Goal: Task Accomplishment & Management: Manage account settings

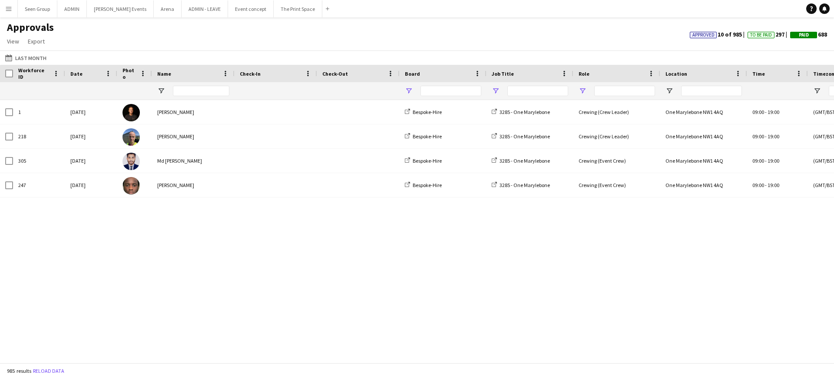
type input "**********"
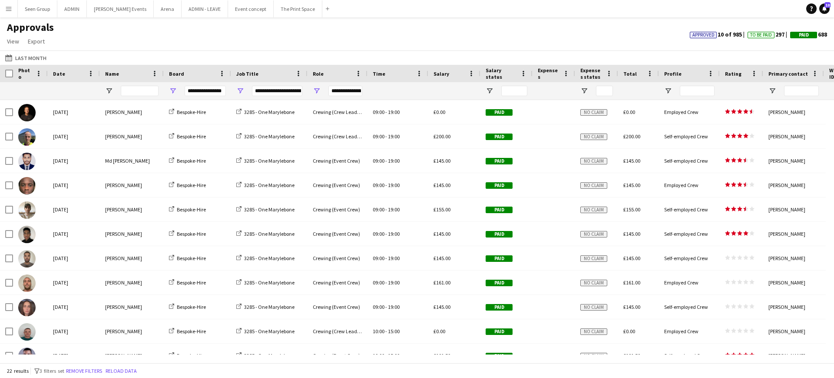
click at [278, 91] on div "**********" at bounding box center [277, 91] width 50 height 10
click at [353, 91] on div "**********" at bounding box center [345, 91] width 34 height 10
click at [212, 91] on div "**********" at bounding box center [205, 91] width 41 height 10
type input "***"
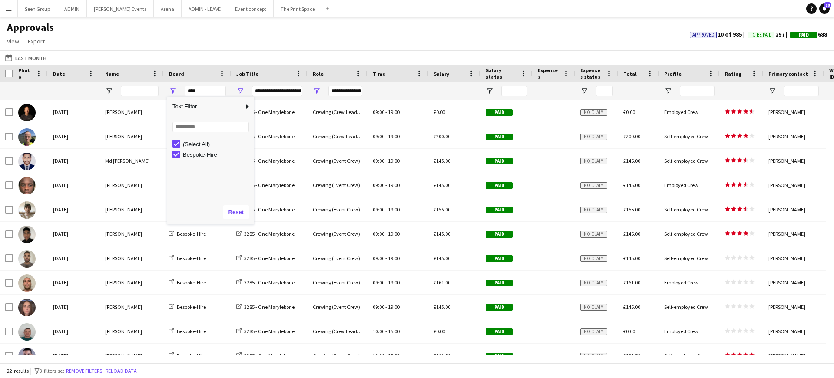
type input "***"
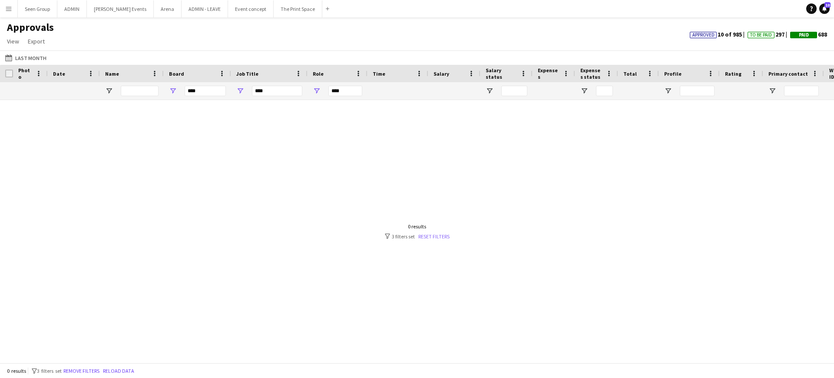
click at [423, 237] on link "Reset filters" at bounding box center [433, 236] width 31 height 7
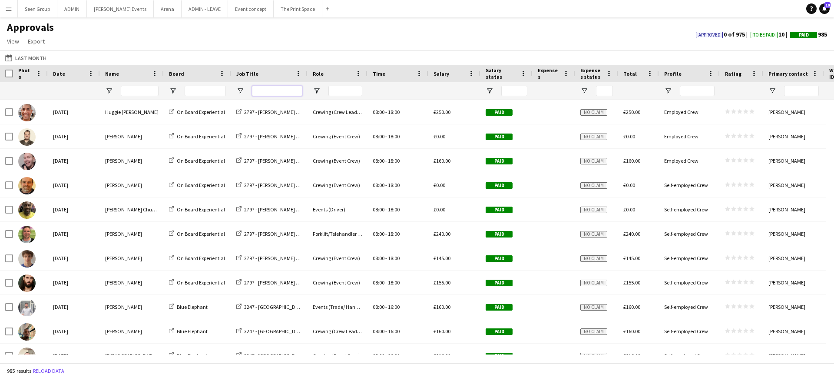
click at [283, 94] on input "Job Title Filter Input" at bounding box center [277, 91] width 50 height 10
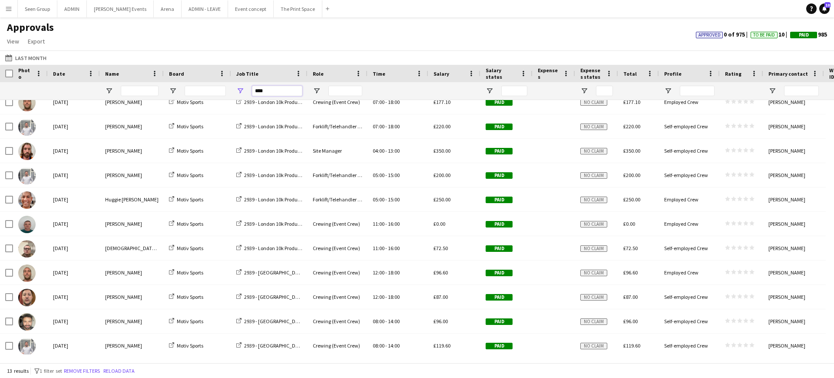
scroll to position [62, 0]
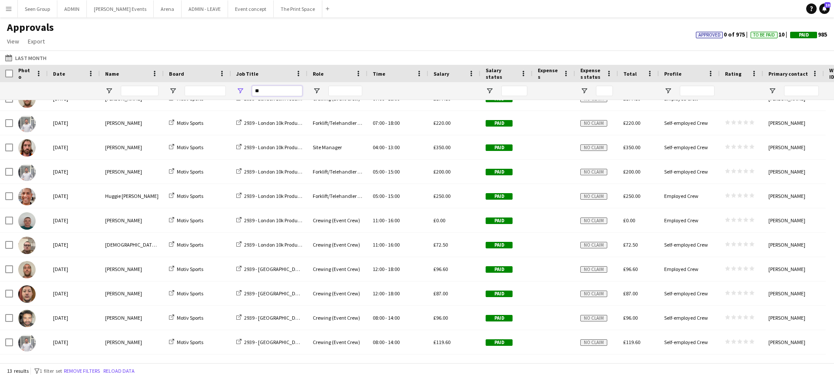
type input "*"
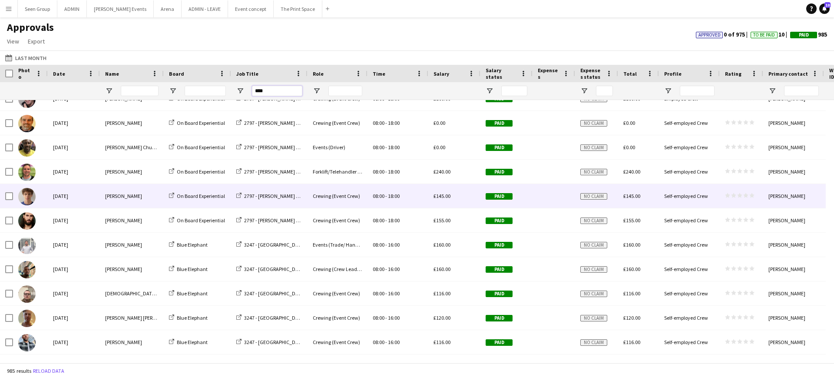
scroll to position [0, 0]
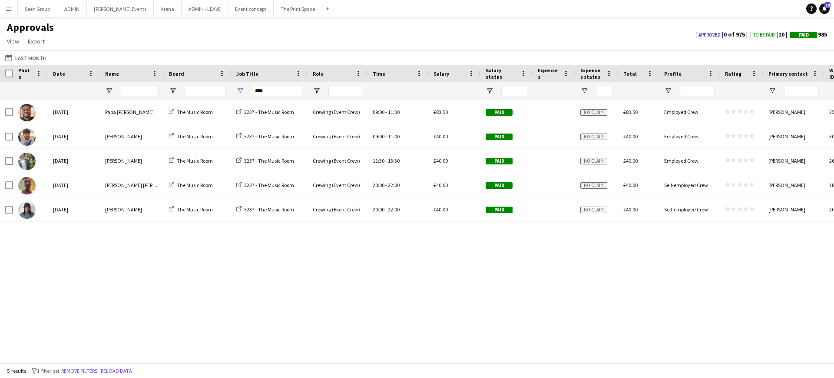
click at [279, 84] on div "****" at bounding box center [277, 90] width 50 height 17
drag, startPoint x: 280, startPoint y: 97, endPoint x: 288, endPoint y: 92, distance: 9.0
click at [288, 92] on div "****" at bounding box center [277, 90] width 50 height 17
click at [288, 92] on input "****" at bounding box center [277, 91] width 50 height 10
type input "****"
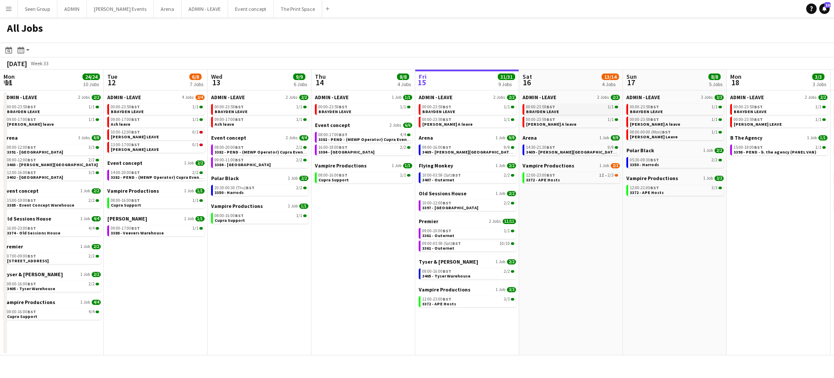
scroll to position [0, 312]
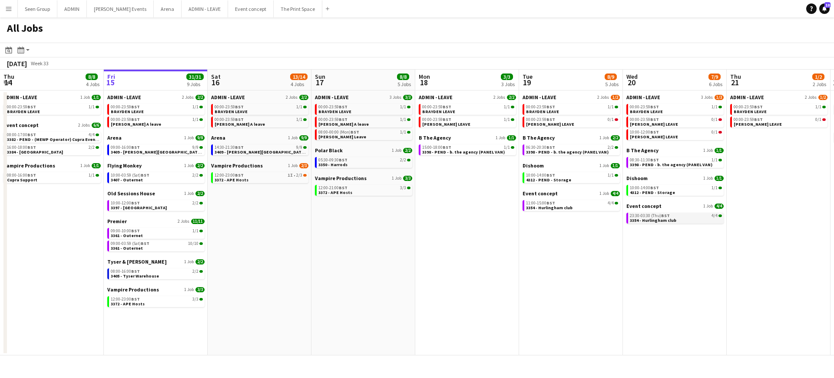
click at [687, 216] on div "23:30-03:30 (Thu) BST 4/4" at bounding box center [676, 215] width 92 height 4
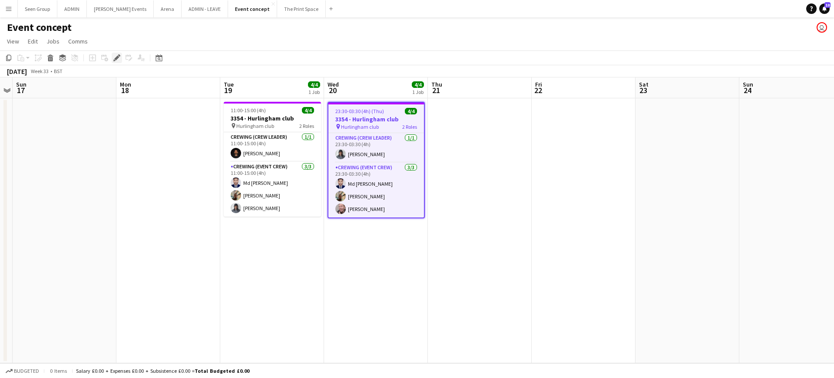
click at [118, 58] on icon at bounding box center [116, 58] width 5 height 5
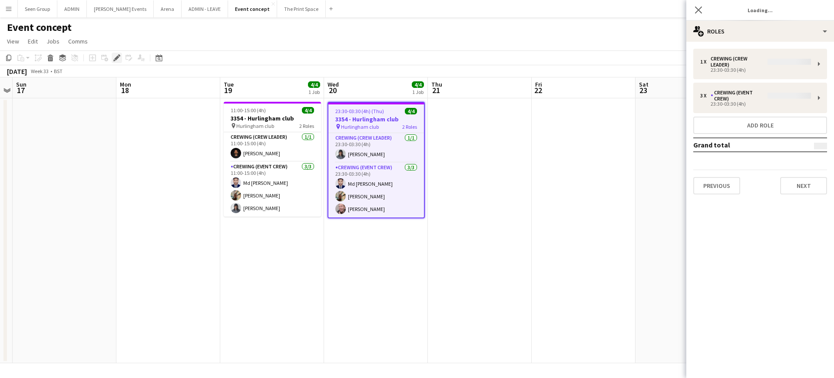
type input "*******"
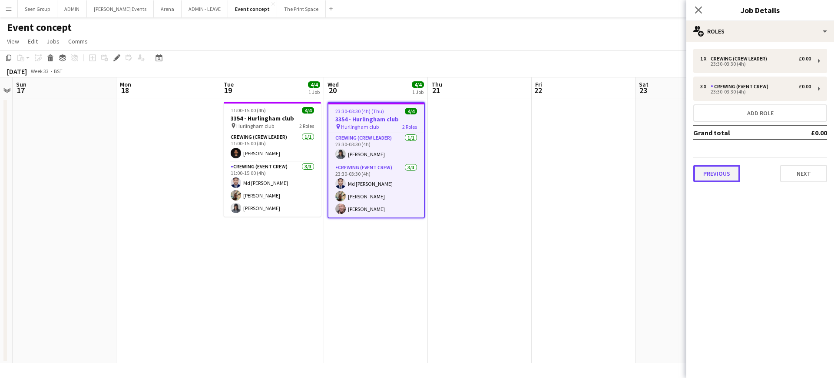
click at [713, 176] on button "Previous" at bounding box center [716, 173] width 47 height 17
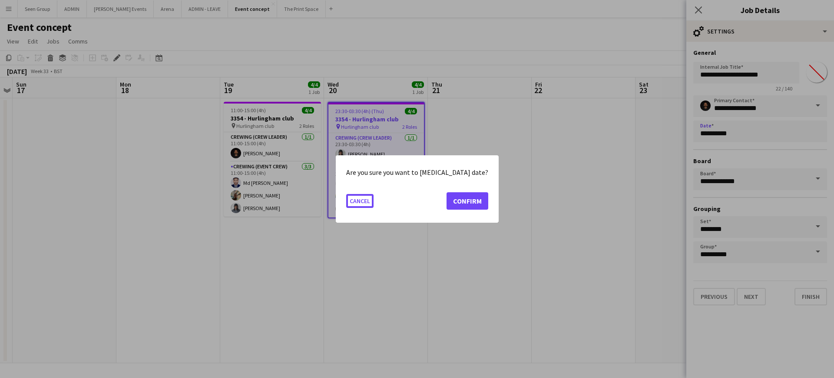
click at [744, 134] on body "Menu Boards Boards Boards All jobs Status Workforce Workforce My Workforce Recr…" at bounding box center [417, 189] width 834 height 378
click at [458, 198] on button "Confirm" at bounding box center [468, 200] width 42 height 17
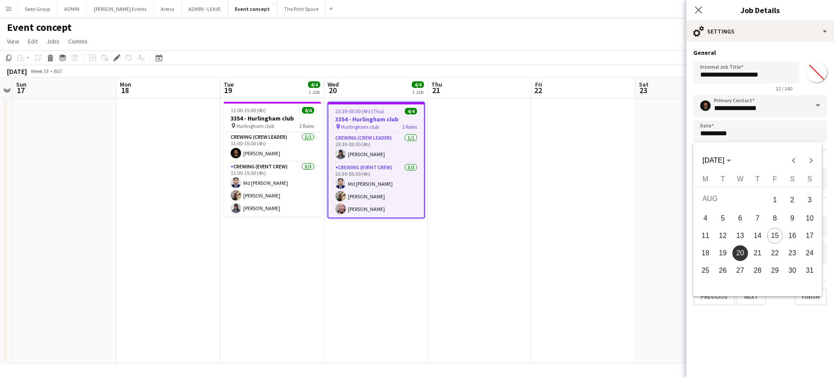
click at [726, 248] on span "19" at bounding box center [723, 253] width 16 height 16
type input "**********"
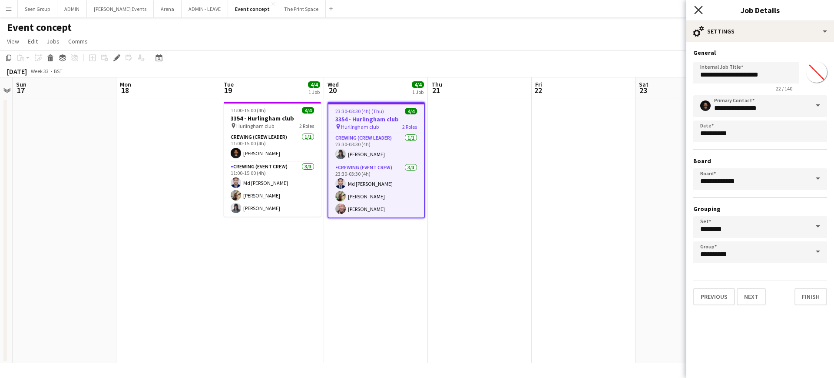
click at [696, 8] on icon "Close pop-in" at bounding box center [698, 10] width 8 height 8
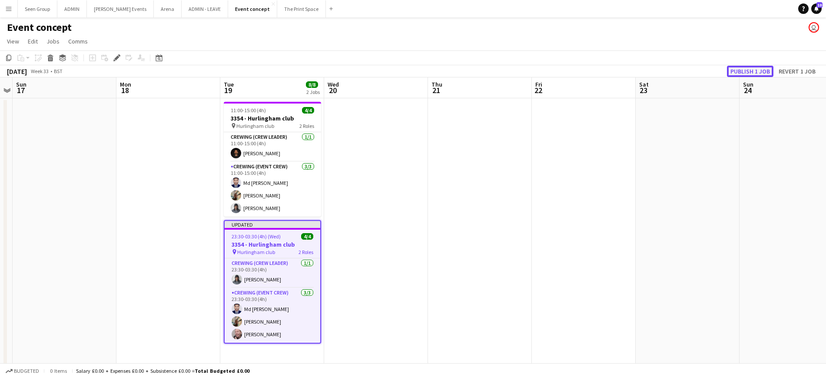
click at [740, 70] on button "Publish 1 job" at bounding box center [750, 71] width 46 height 11
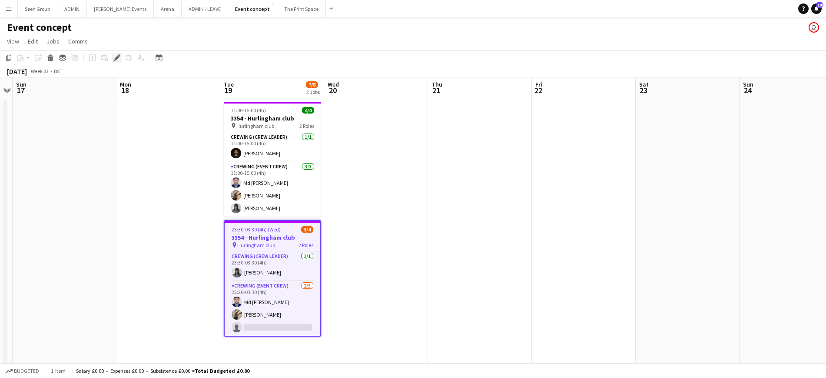
click at [116, 58] on icon at bounding box center [116, 58] width 5 height 5
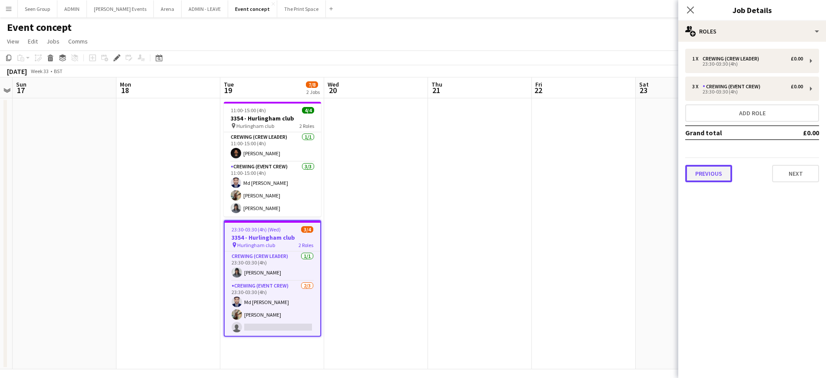
click at [707, 178] on button "Previous" at bounding box center [708, 173] width 47 height 17
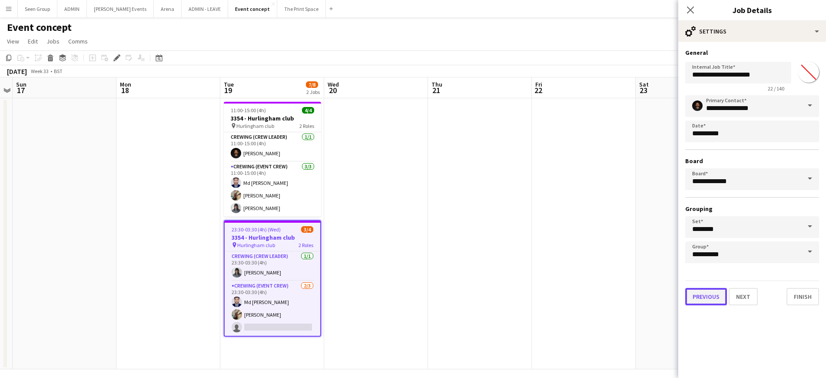
click at [701, 299] on button "Previous" at bounding box center [706, 296] width 42 height 17
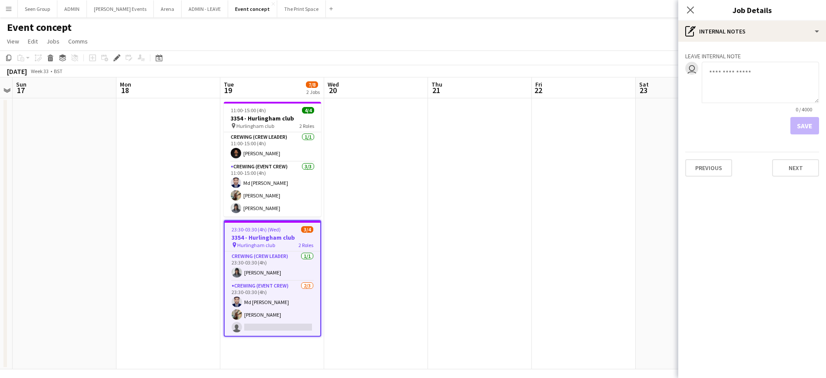
click at [753, 72] on textarea at bounding box center [760, 82] width 117 height 41
type textarea "**********"
click at [802, 124] on button "Save" at bounding box center [804, 125] width 29 height 17
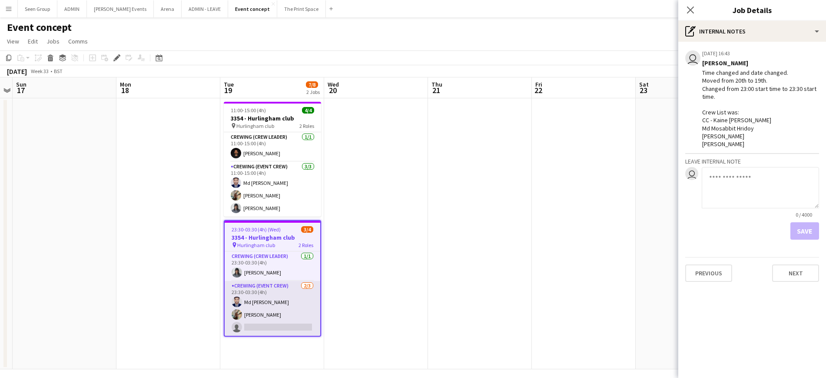
click at [272, 320] on app-card-role "Crewing (Event Crew) 2/3 23:30-03:30 (4h) Md Mosabbit Hridoy Stephon Johnson si…" at bounding box center [273, 308] width 96 height 55
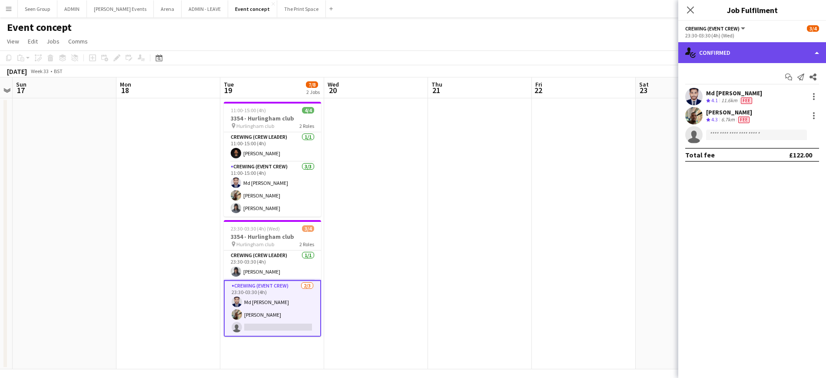
click at [757, 52] on div "single-neutral-actions-check-2 Confirmed" at bounding box center [752, 52] width 148 height 21
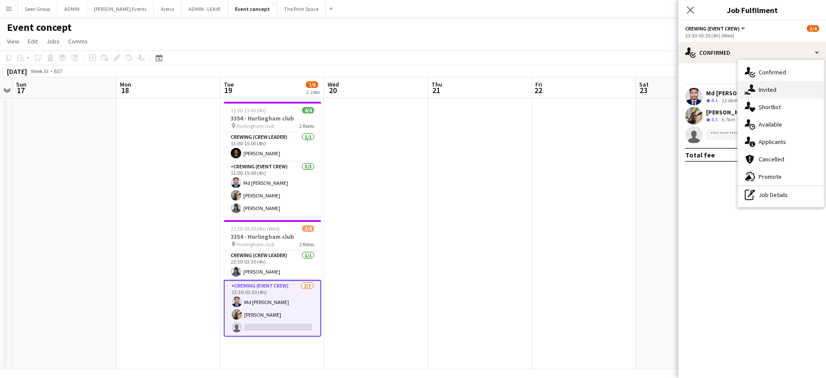
click at [761, 92] on div "single-neutral-actions-share-1 Invited" at bounding box center [781, 89] width 86 height 17
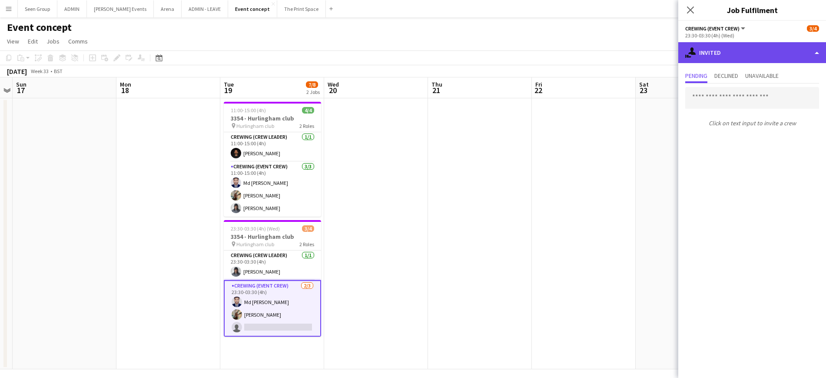
click at [740, 50] on div "single-neutral-actions-share-1 Invited" at bounding box center [752, 52] width 148 height 21
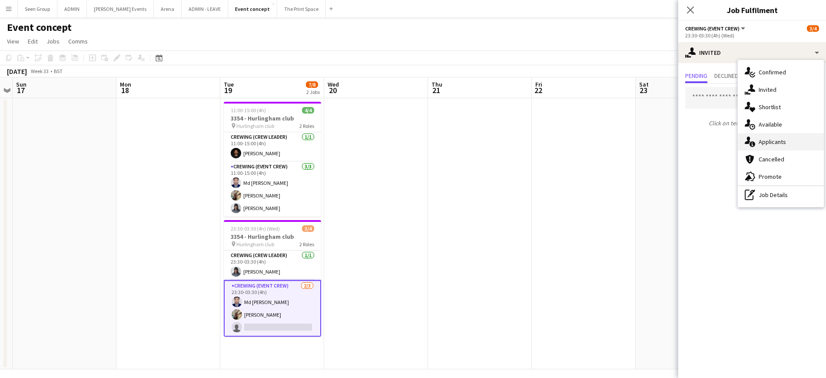
click at [771, 139] on div "single-neutral-actions-information Applicants" at bounding box center [781, 141] width 86 height 17
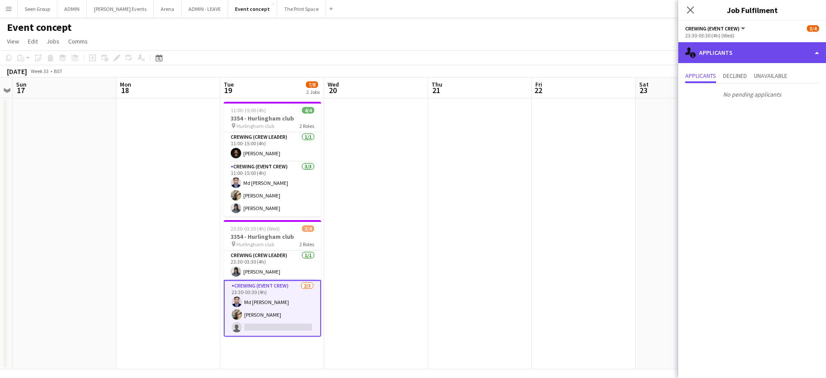
click at [735, 53] on div "single-neutral-actions-information Applicants" at bounding box center [752, 52] width 148 height 21
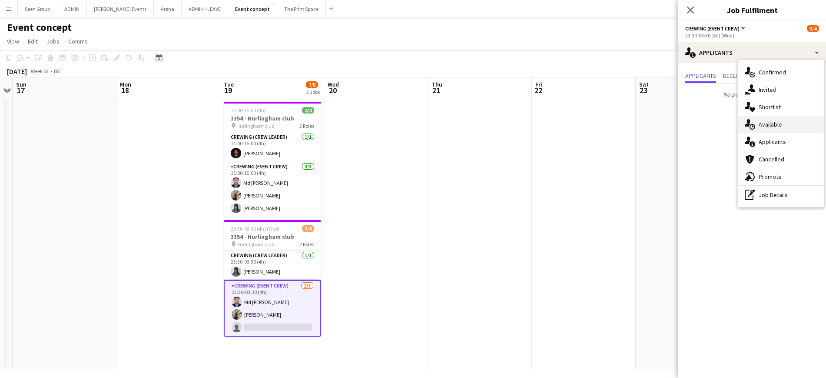
click at [772, 122] on div "single-neutral-actions-upload Available" at bounding box center [781, 124] width 86 height 17
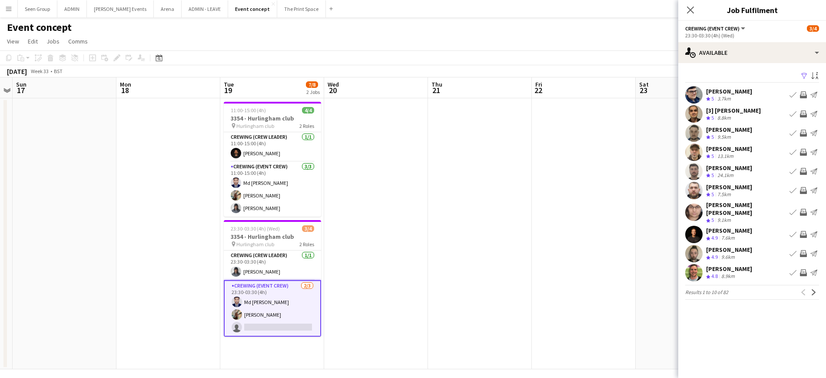
click at [801, 113] on app-icon "Invite crew" at bounding box center [803, 113] width 7 height 7
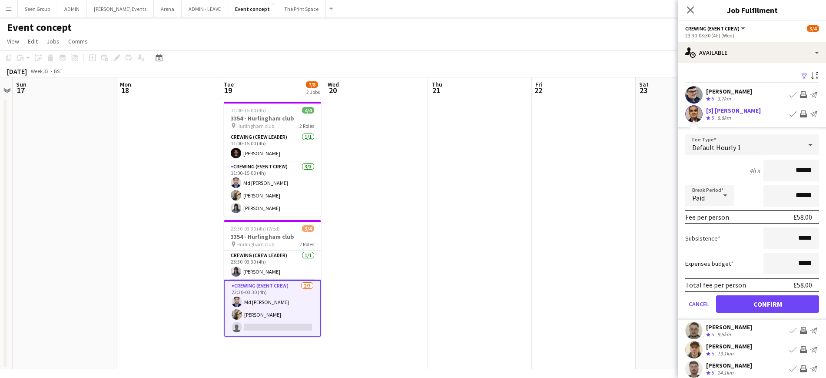
click button "Confirm" at bounding box center [767, 303] width 103 height 17
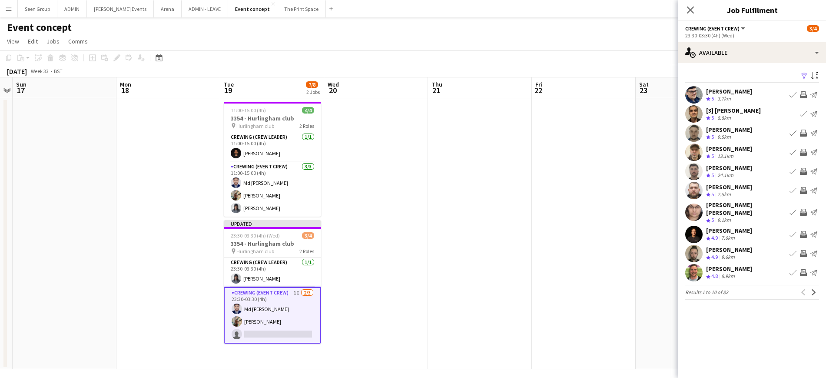
click at [804, 132] on app-icon "Invite crew" at bounding box center [803, 132] width 7 height 7
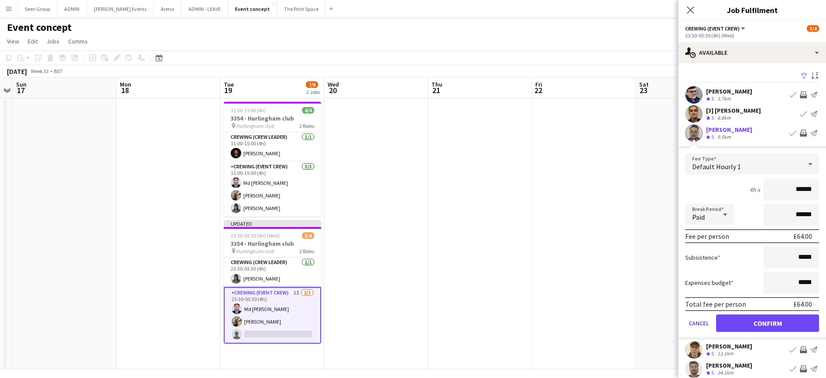
click button "Confirm" at bounding box center [767, 322] width 103 height 17
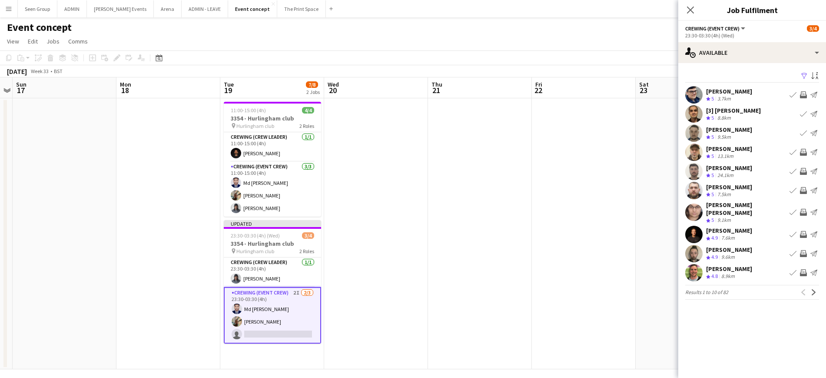
click at [804, 152] on app-icon "Invite crew" at bounding box center [803, 152] width 7 height 7
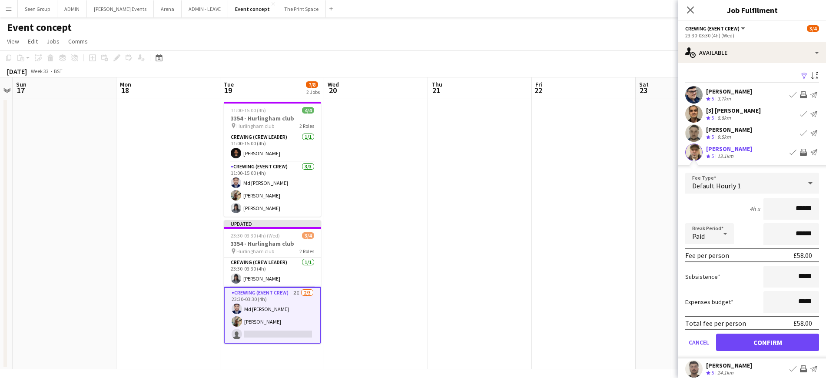
click button "Confirm" at bounding box center [767, 341] width 103 height 17
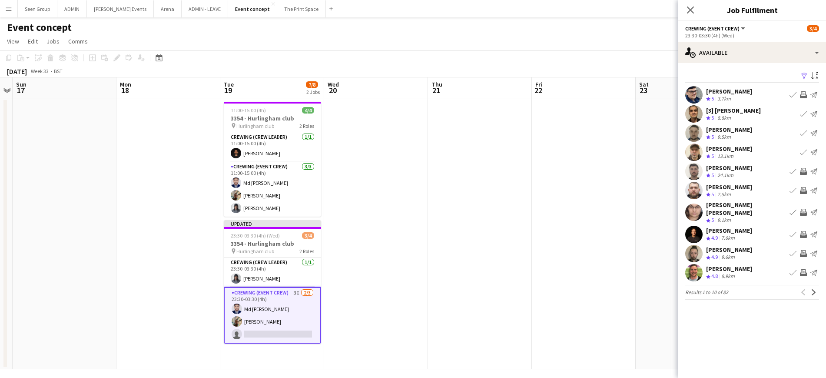
click at [803, 172] on app-icon "Invite crew" at bounding box center [803, 171] width 7 height 7
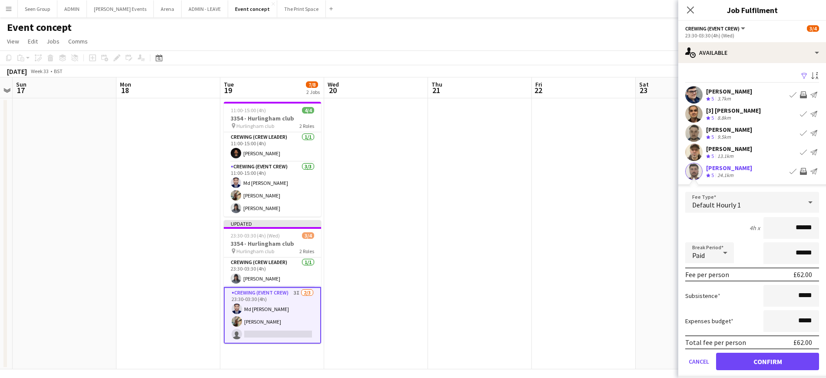
click button "Confirm" at bounding box center [767, 360] width 103 height 17
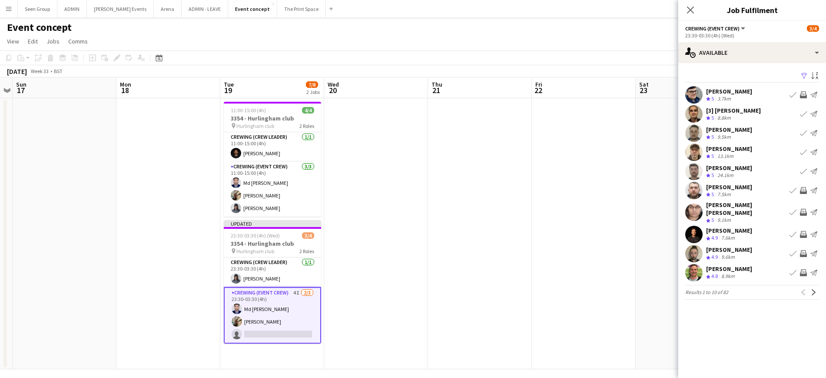
click at [802, 190] on app-icon "Invite crew" at bounding box center [803, 190] width 7 height 7
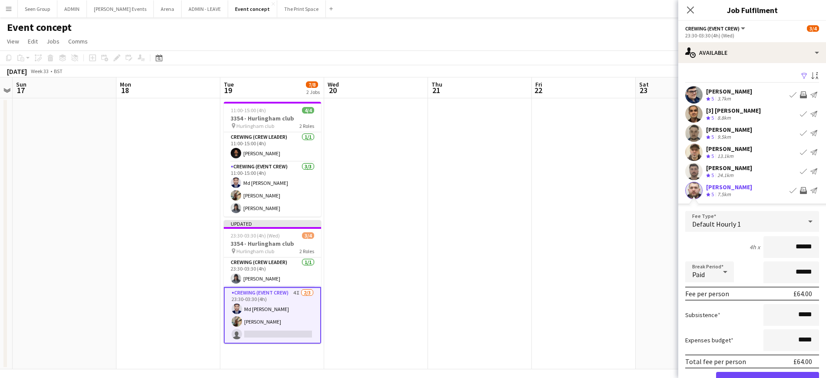
click button "Confirm" at bounding box center [767, 379] width 103 height 17
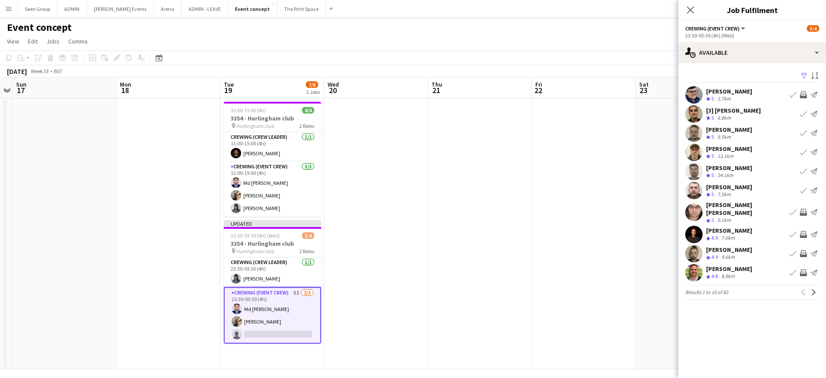
click at [803, 209] on app-icon "Invite crew" at bounding box center [803, 212] width 7 height 7
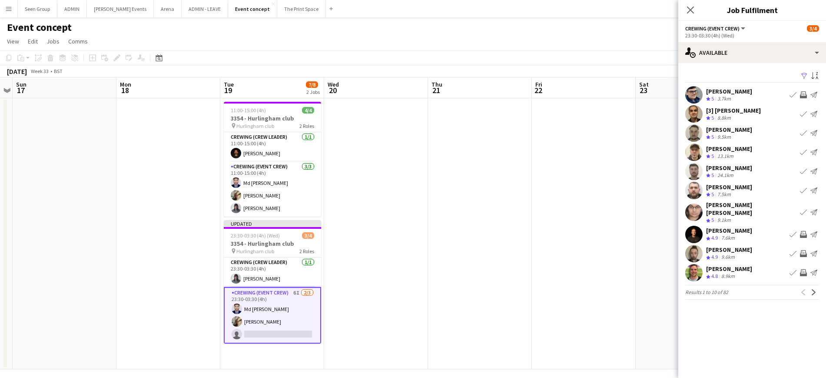
click at [802, 250] on app-icon "Invite crew" at bounding box center [803, 253] width 7 height 7
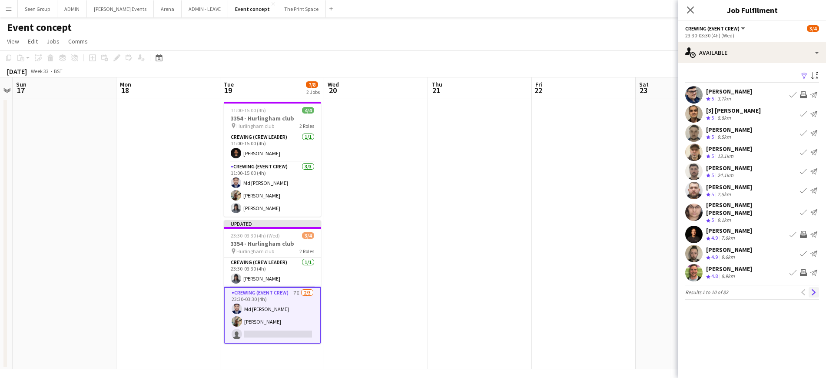
click at [814, 289] on app-icon "Next" at bounding box center [814, 292] width 6 height 6
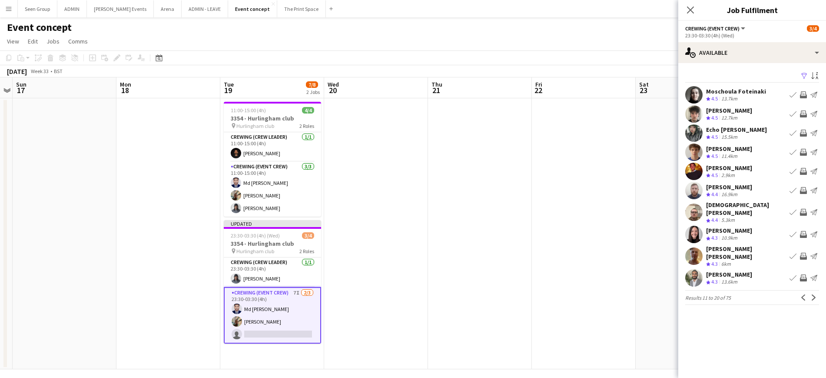
click at [803, 95] on app-icon "Invite crew" at bounding box center [803, 94] width 7 height 7
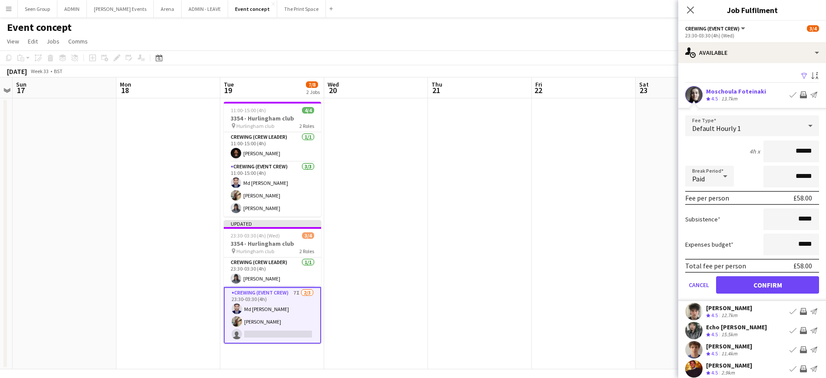
click button "Confirm" at bounding box center [767, 284] width 103 height 17
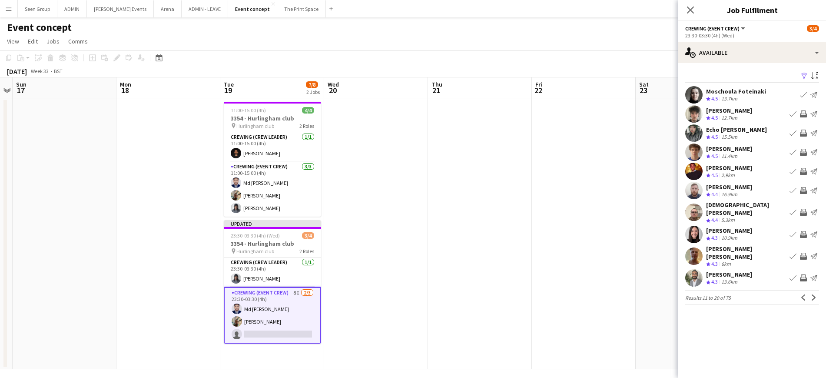
click at [802, 110] on app-icon "Invite crew" at bounding box center [803, 113] width 7 height 7
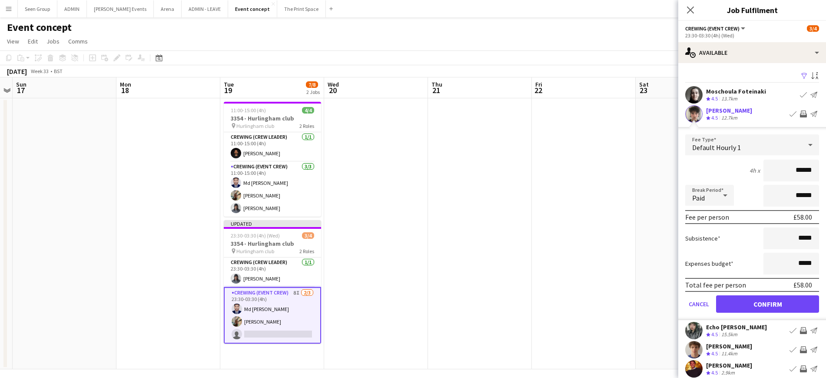
click button "Confirm" at bounding box center [767, 303] width 103 height 17
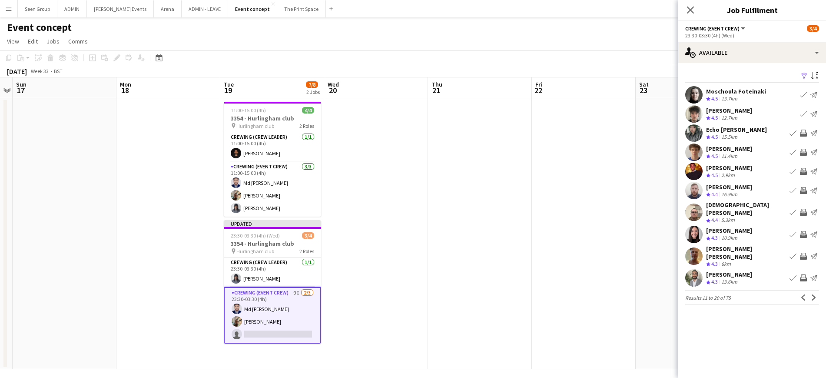
click at [803, 132] on app-icon "Invite crew" at bounding box center [803, 132] width 7 height 7
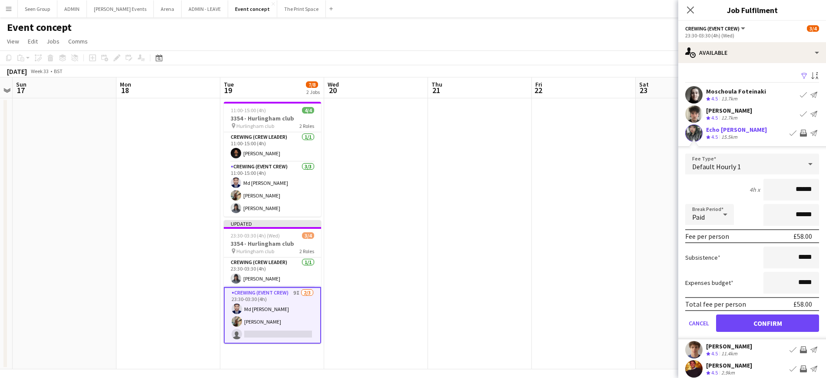
click button "Confirm" at bounding box center [767, 322] width 103 height 17
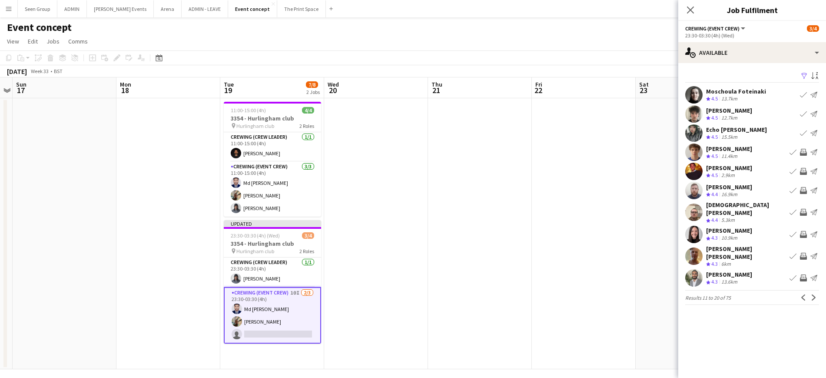
click at [801, 152] on app-icon "Invite crew" at bounding box center [803, 152] width 7 height 7
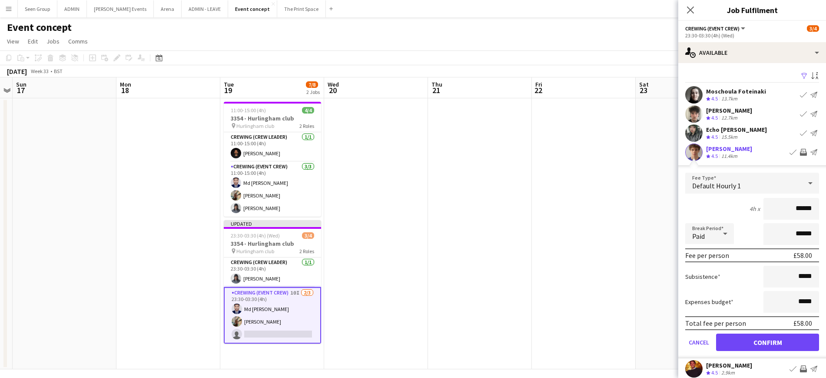
click button "Confirm" at bounding box center [767, 341] width 103 height 17
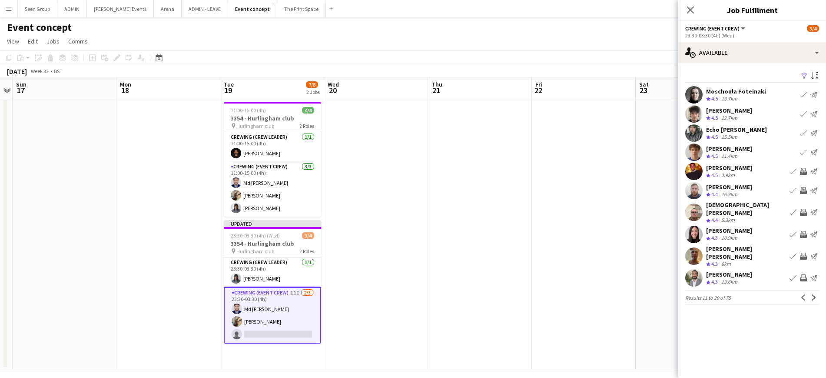
click at [802, 170] on app-icon "Invite crew" at bounding box center [803, 171] width 7 height 7
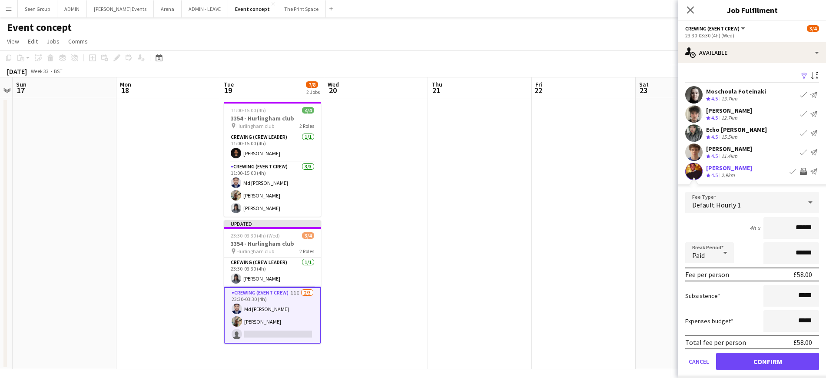
click button "Confirm" at bounding box center [767, 360] width 103 height 17
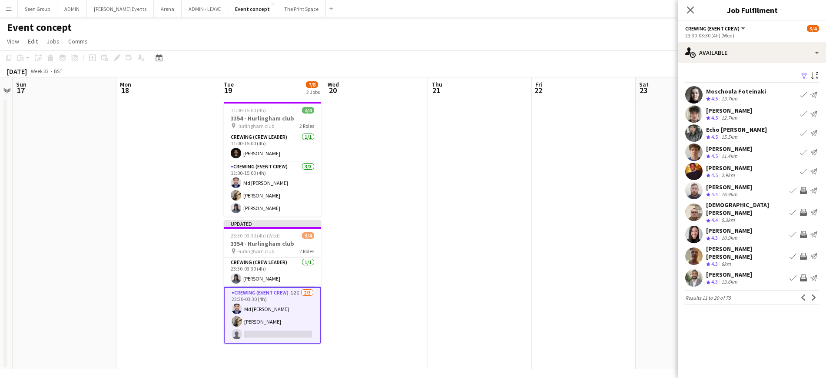
click at [802, 190] on app-icon "Invite crew" at bounding box center [803, 190] width 7 height 7
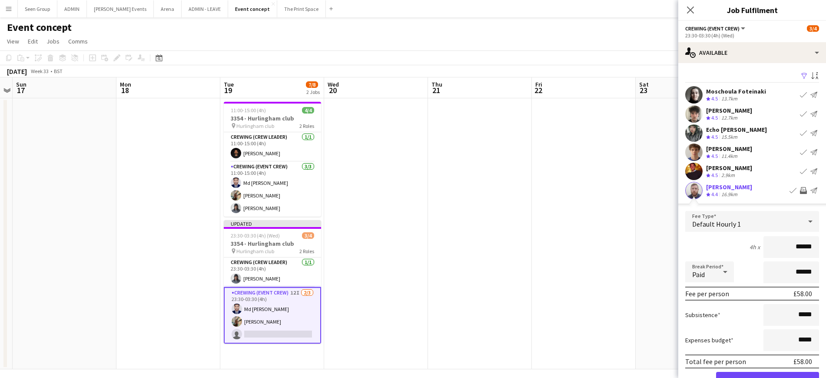
click button "Confirm" at bounding box center [767, 379] width 103 height 17
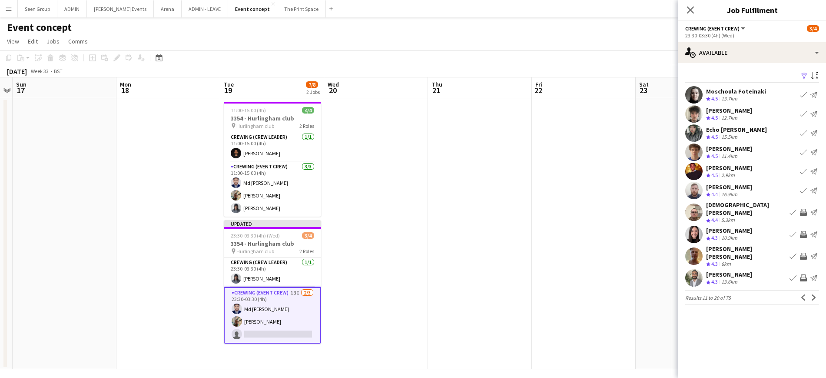
click at [804, 209] on app-icon "Invite crew" at bounding box center [803, 212] width 7 height 7
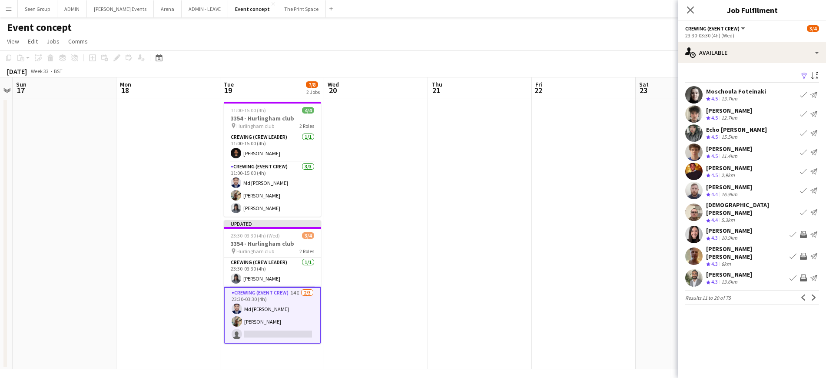
click at [802, 231] on app-icon "Invite crew" at bounding box center [803, 234] width 7 height 7
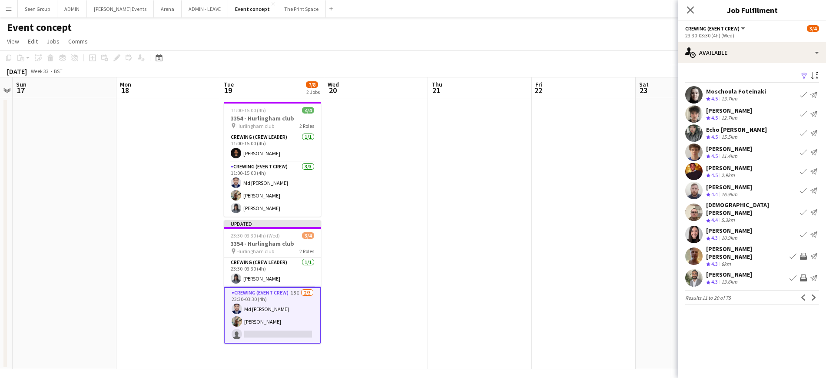
click at [802, 252] on app-icon "Invite crew" at bounding box center [803, 255] width 7 height 7
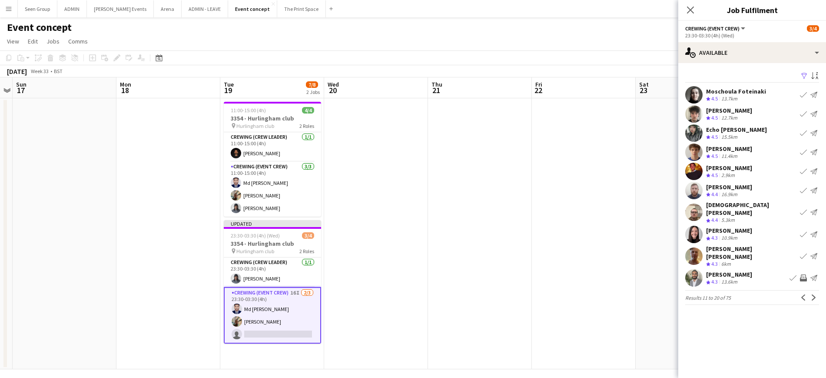
click at [802, 274] on app-icon "Invite crew" at bounding box center [803, 277] width 7 height 7
click at [688, 10] on icon "Close pop-in" at bounding box center [690, 10] width 8 height 8
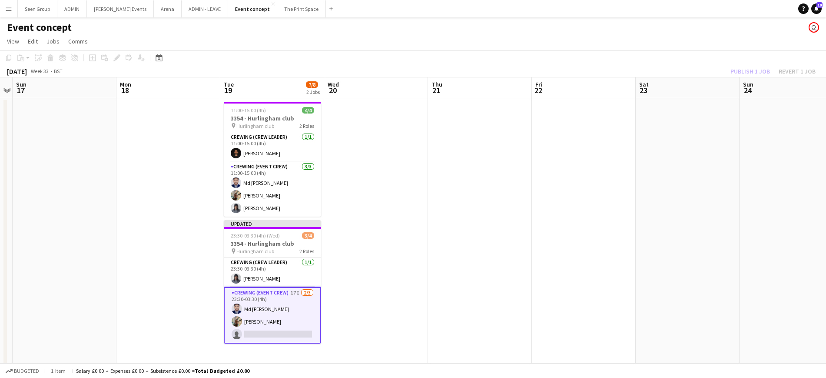
click at [733, 41] on app-page-menu "View Day view expanded Day view collapsed Month view Date picker Jump to today …" at bounding box center [413, 42] width 826 height 17
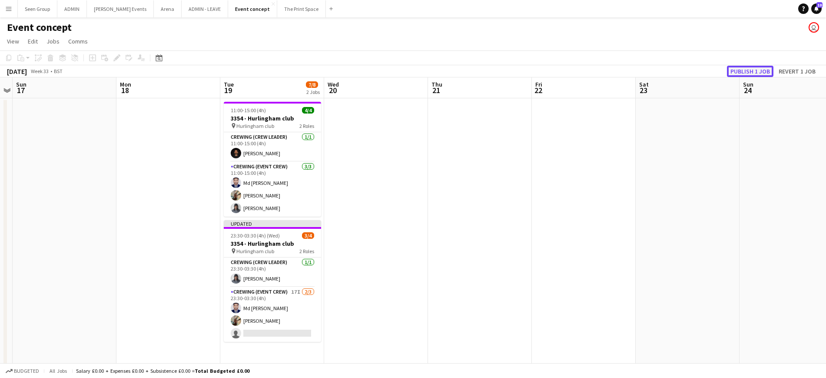
click at [743, 71] on button "Publish 1 job" at bounding box center [750, 71] width 46 height 11
